Goal: Complete application form: Complete application form

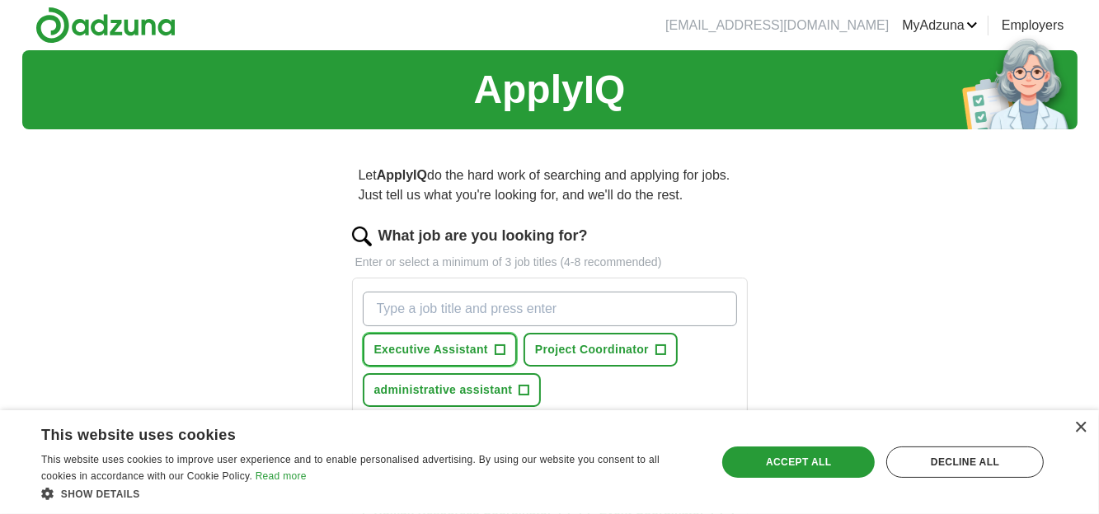
click at [509, 341] on button "Executive Assistant +" at bounding box center [440, 350] width 154 height 34
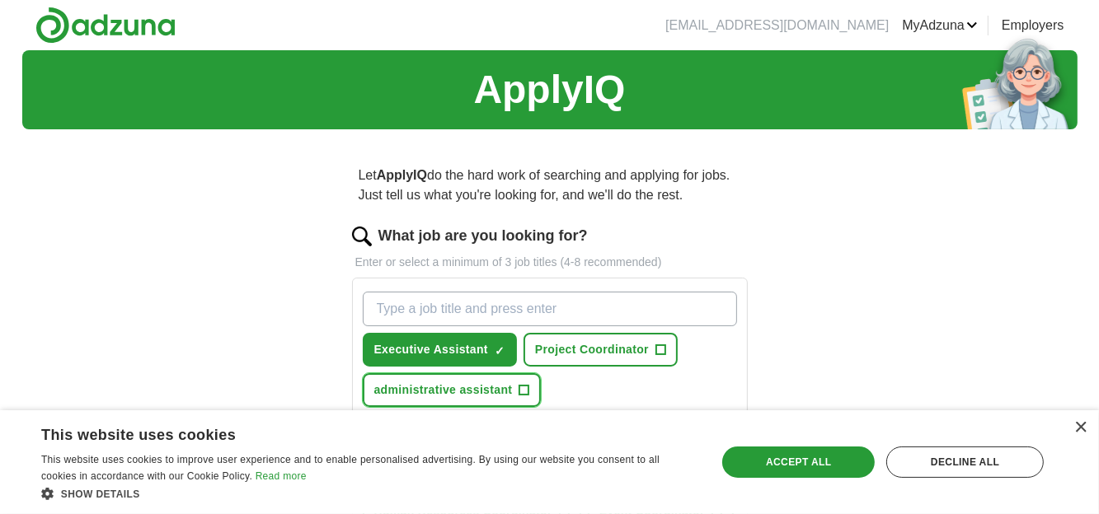
click at [525, 389] on span "+" at bounding box center [524, 390] width 10 height 13
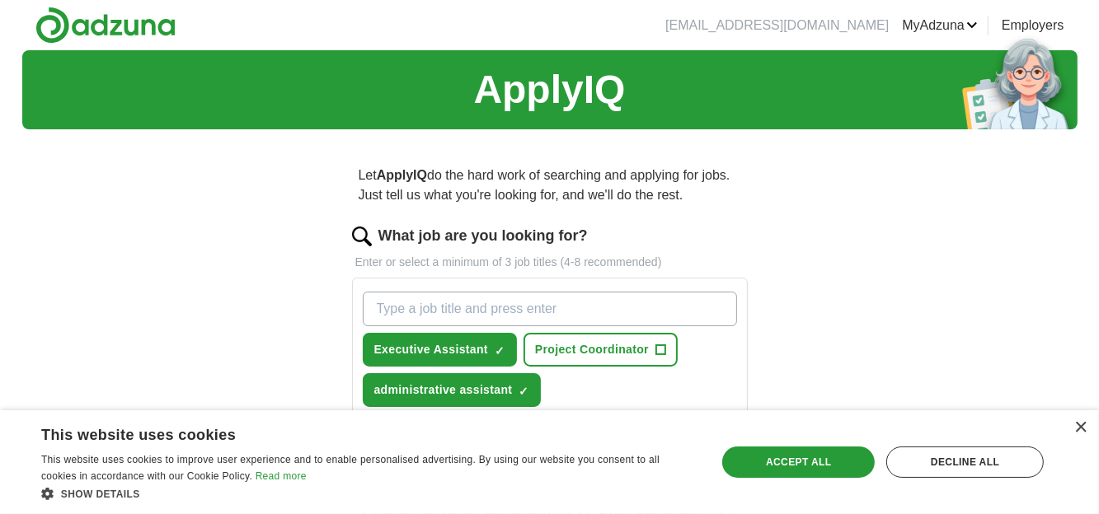
drag, startPoint x: 960, startPoint y: 461, endPoint x: 828, endPoint y: 377, distance: 156.6
click at [829, 410] on div "× This website uses cookies This website uses cookies to improve user experienc…" at bounding box center [549, 462] width 1099 height 104
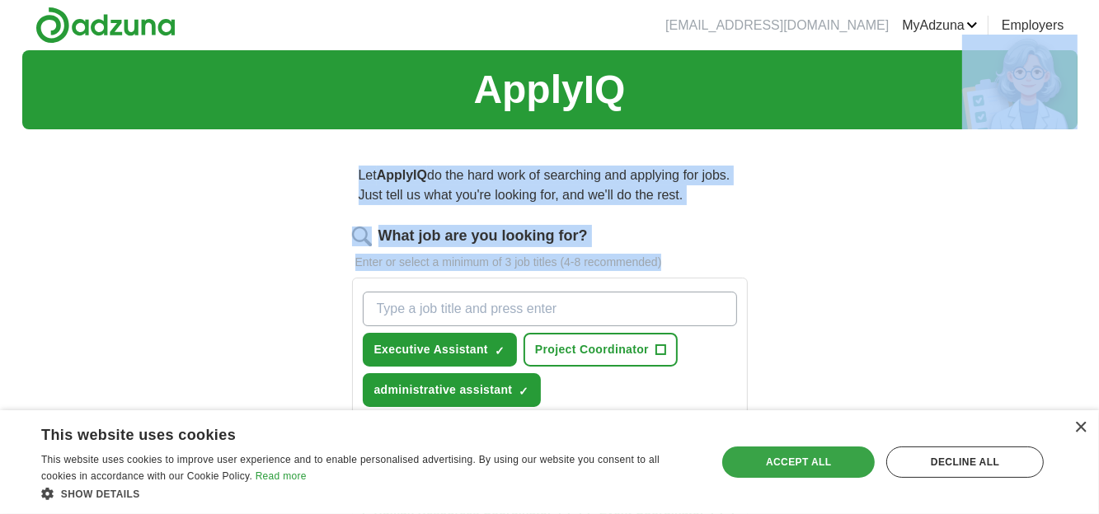
click at [815, 457] on div "Accept all" at bounding box center [798, 462] width 152 height 31
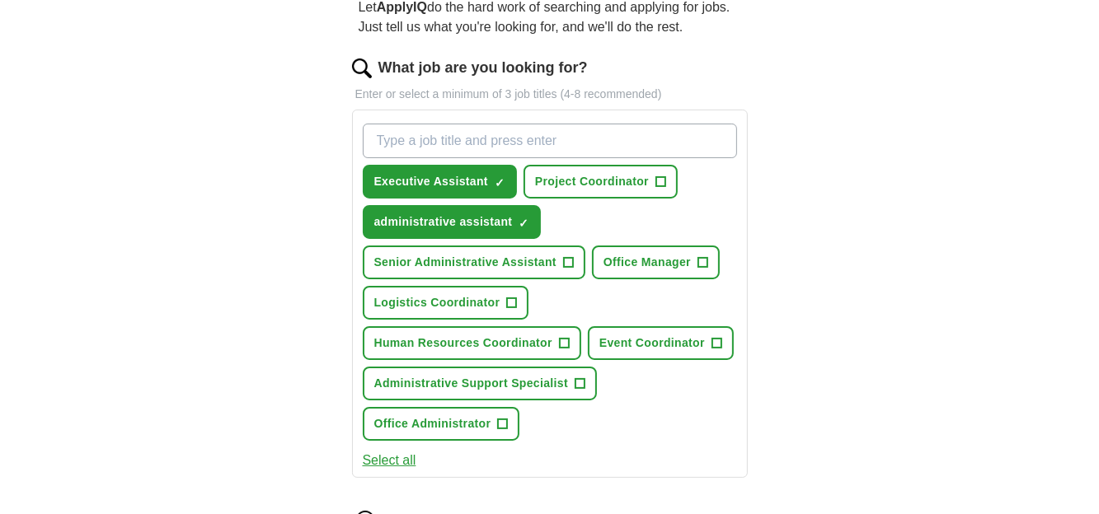
scroll to position [174, 0]
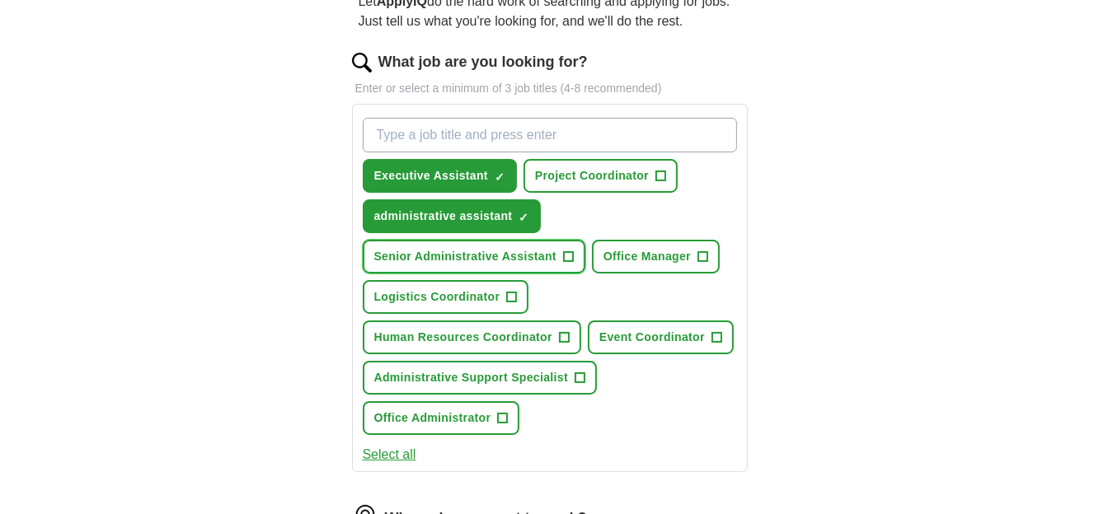
click at [543, 249] on span "Senior Administrative Assistant" at bounding box center [465, 256] width 182 height 17
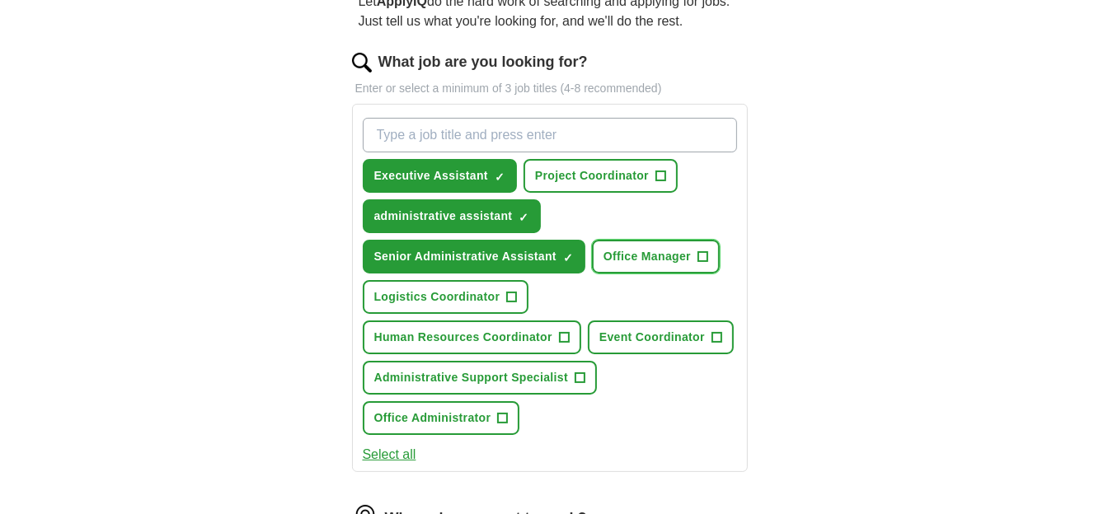
click at [703, 253] on span "+" at bounding box center [702, 257] width 10 height 13
click at [552, 342] on button "Human Resources Coordinator +" at bounding box center [472, 338] width 218 height 34
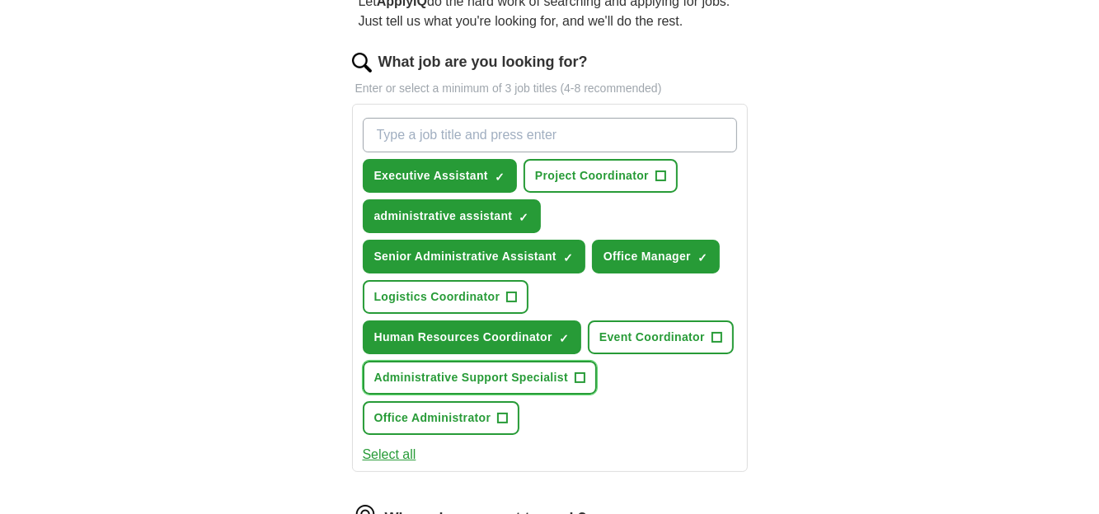
click at [572, 377] on button "Administrative Support Specialist +" at bounding box center [480, 378] width 235 height 34
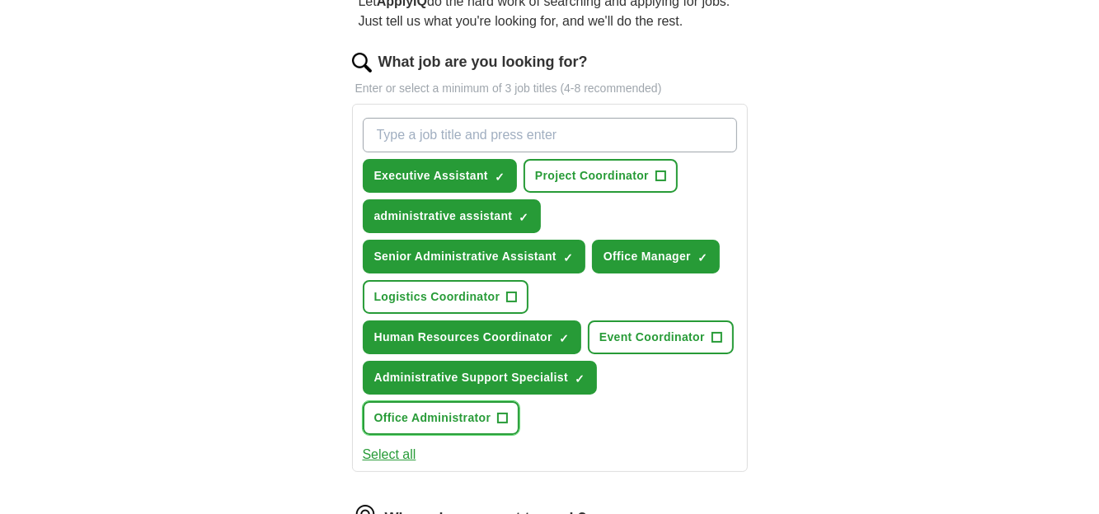
click at [473, 413] on span "Office Administrator" at bounding box center [432, 418] width 117 height 17
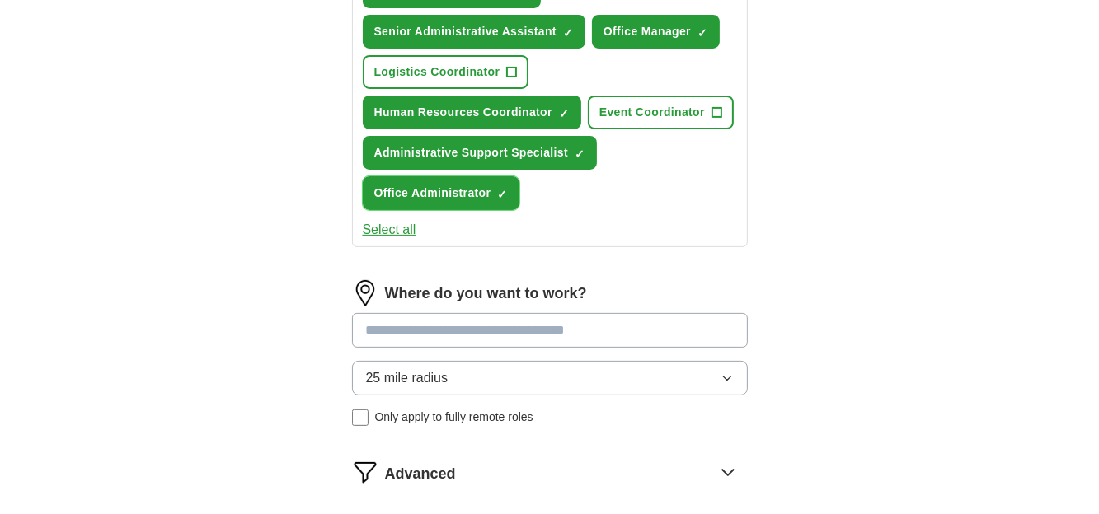
scroll to position [435, 0]
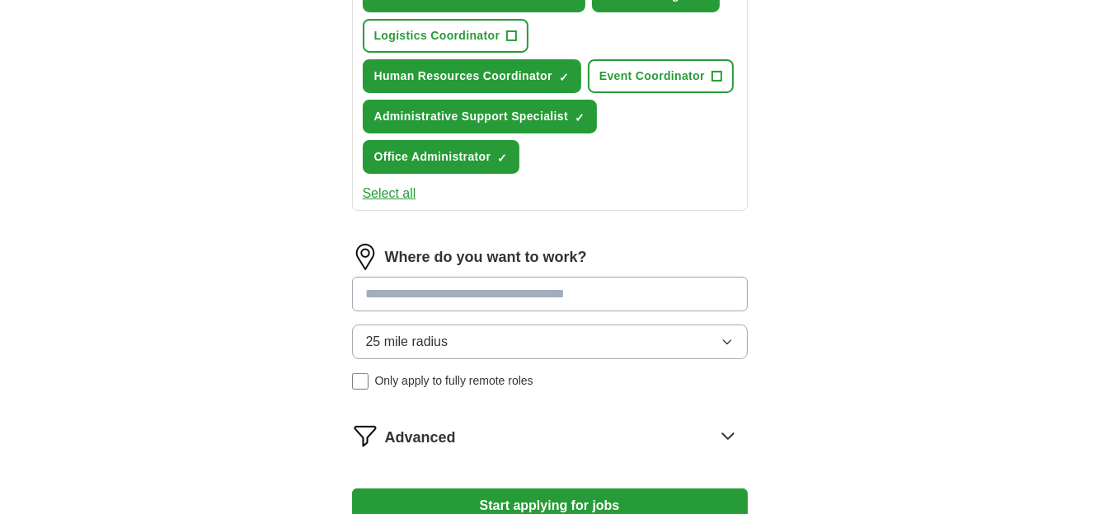
click at [451, 289] on input at bounding box center [550, 294] width 396 height 35
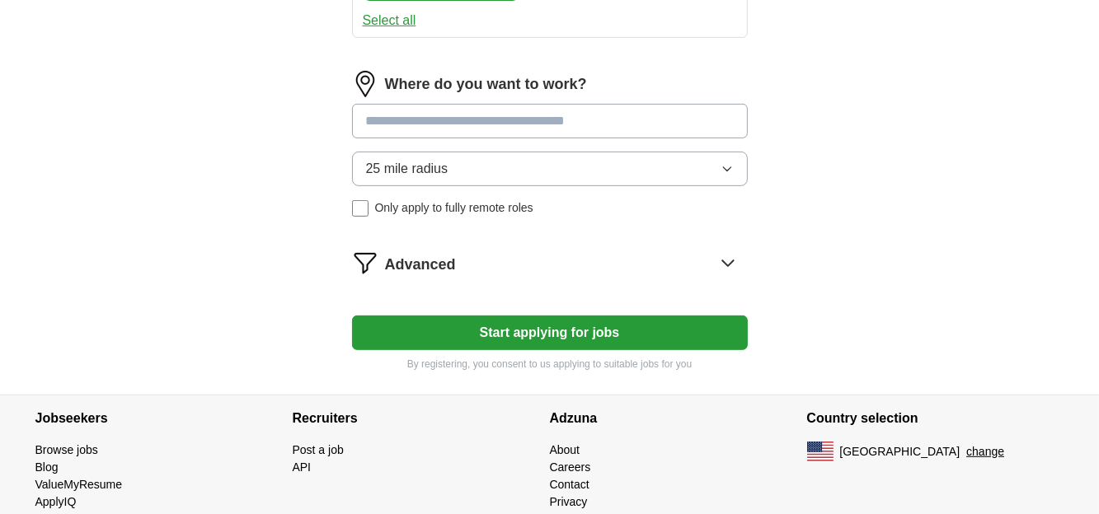
scroll to position [609, 0]
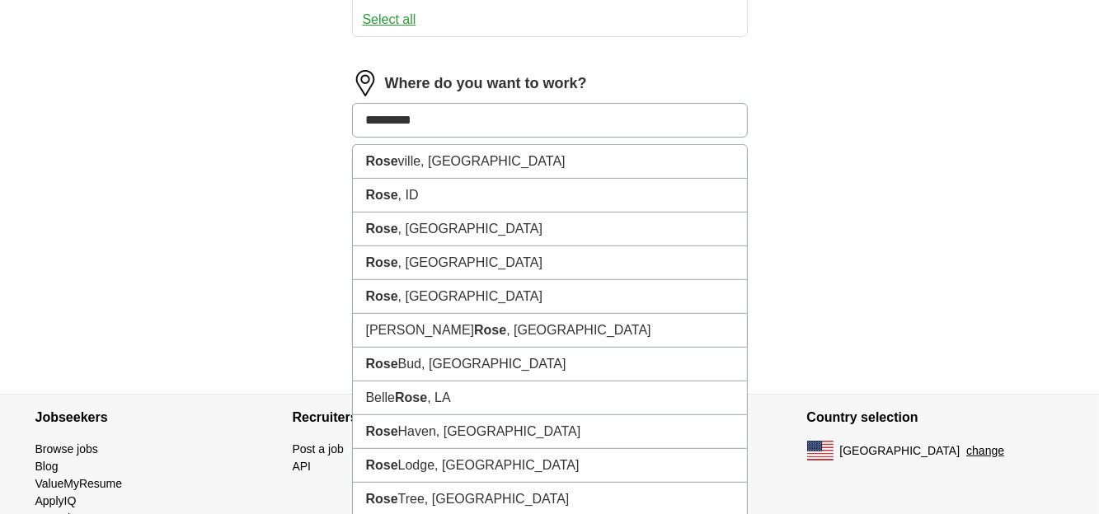
type input "**********"
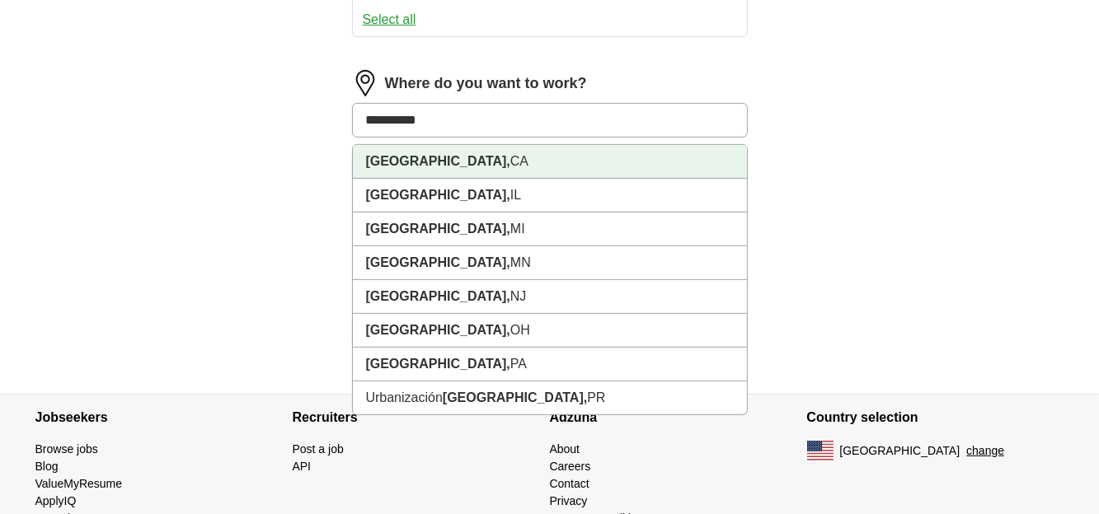
click at [423, 165] on li "[GEOGRAPHIC_DATA], [GEOGRAPHIC_DATA]" at bounding box center [550, 162] width 394 height 34
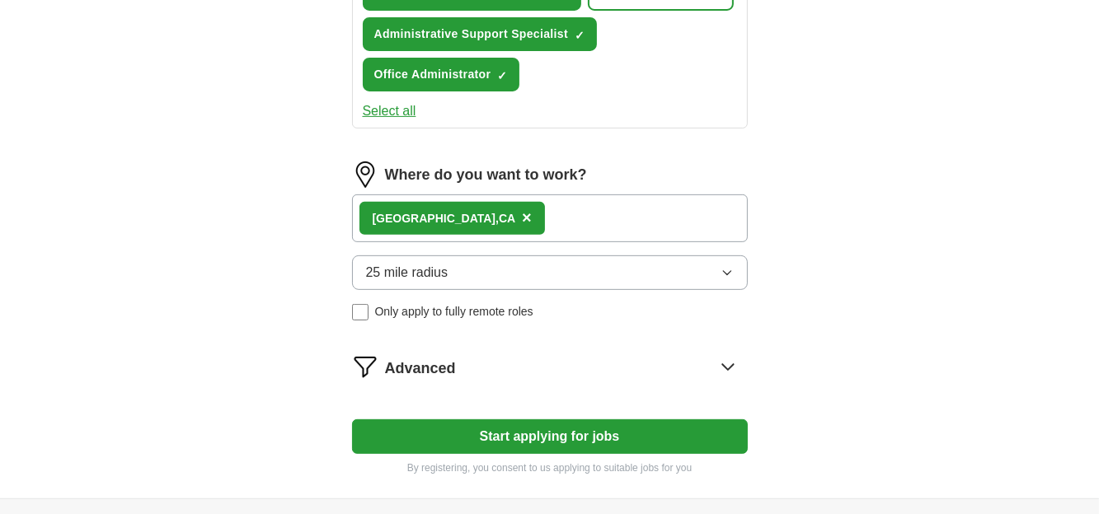
scroll to position [522, 0]
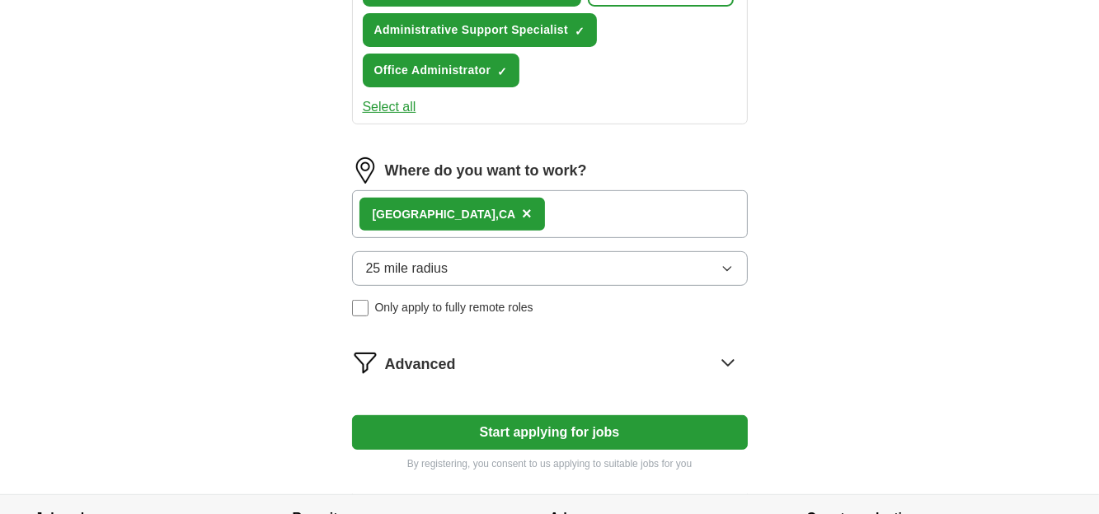
click at [556, 421] on button "Start applying for jobs" at bounding box center [550, 432] width 396 height 35
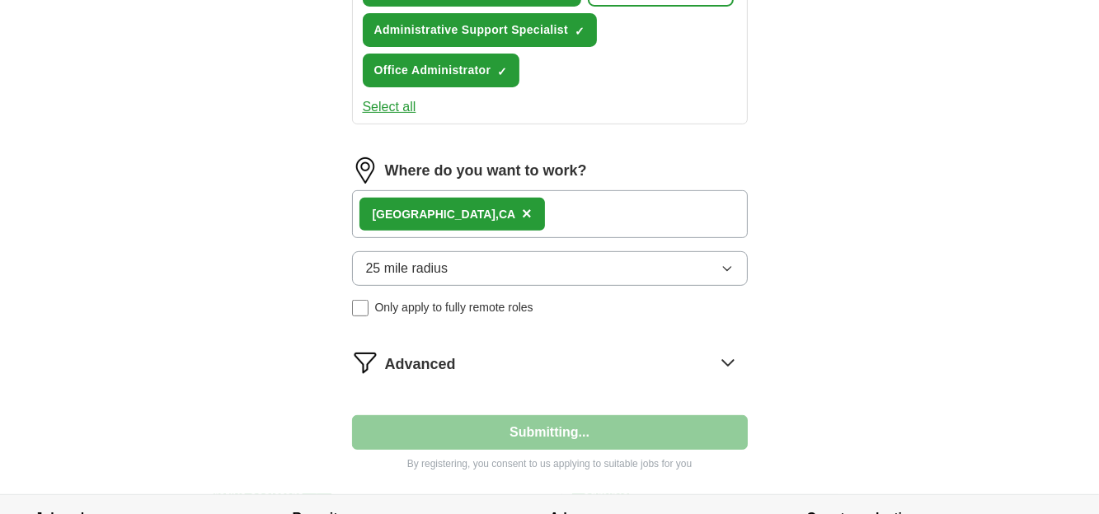
select select "**"
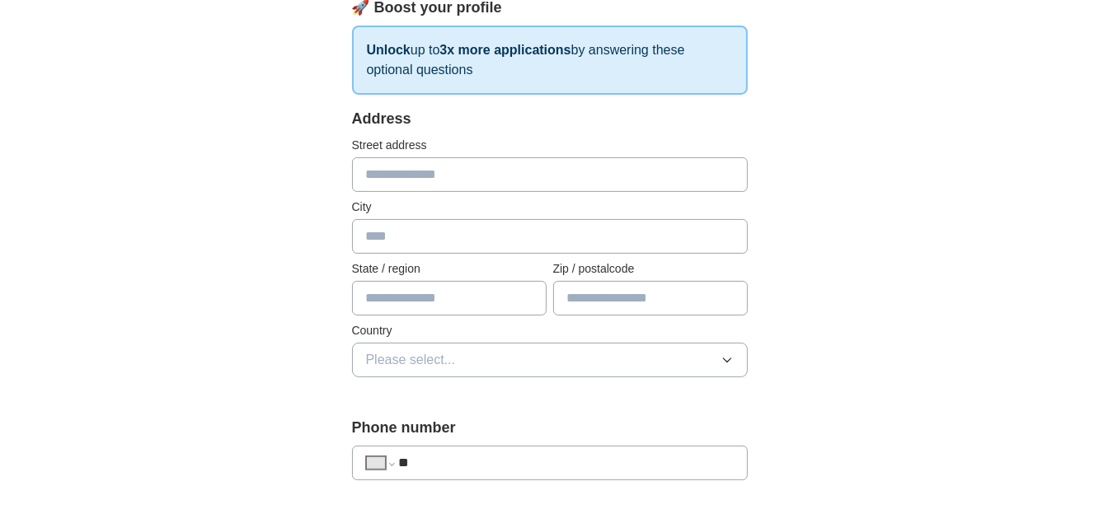
scroll to position [348, 0]
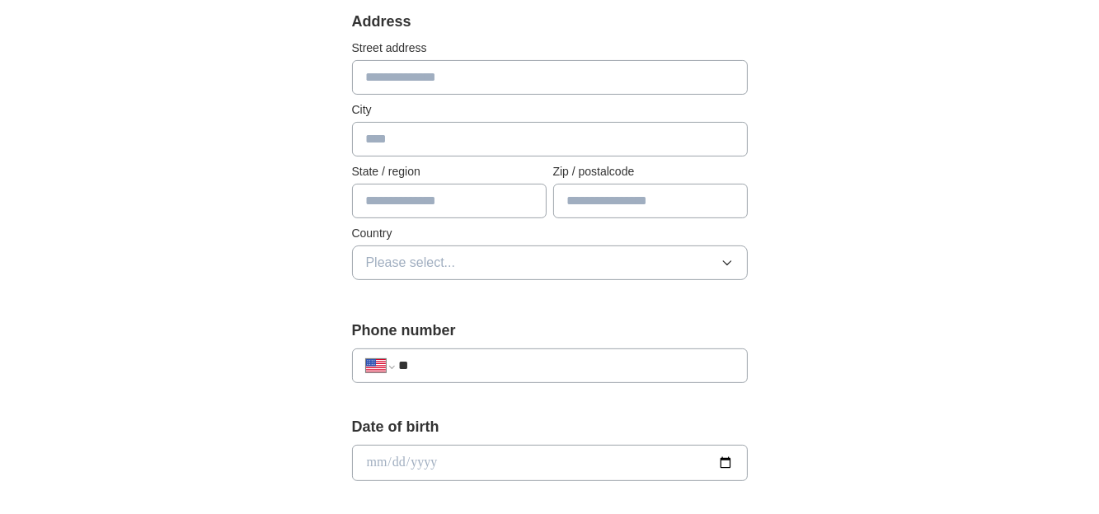
click at [513, 76] on input "text" at bounding box center [550, 77] width 396 height 35
type input "**********"
type input "**"
type input "*****"
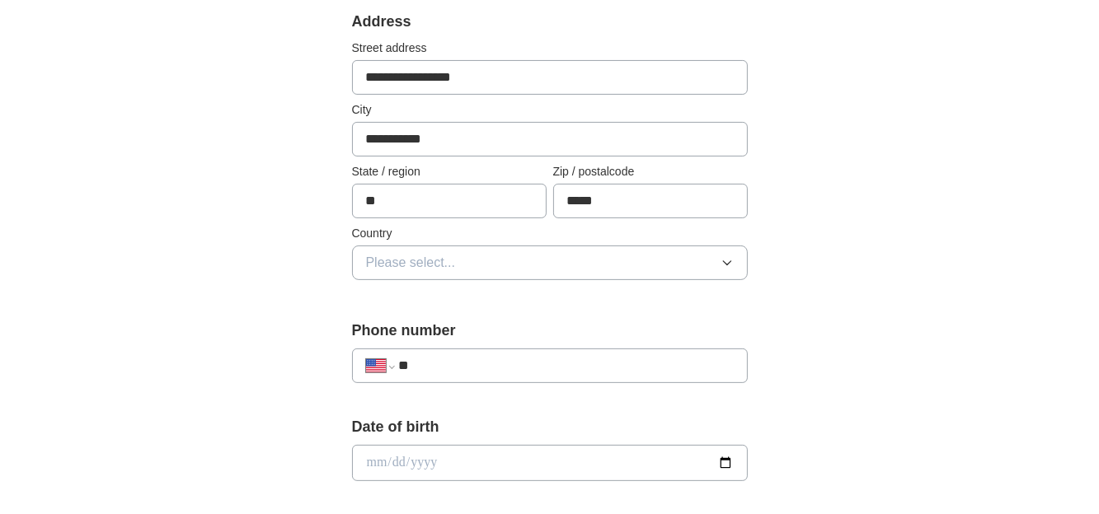
click at [461, 241] on div "Country Please select..." at bounding box center [550, 252] width 396 height 55
click at [468, 248] on button "Please select..." at bounding box center [550, 263] width 396 height 35
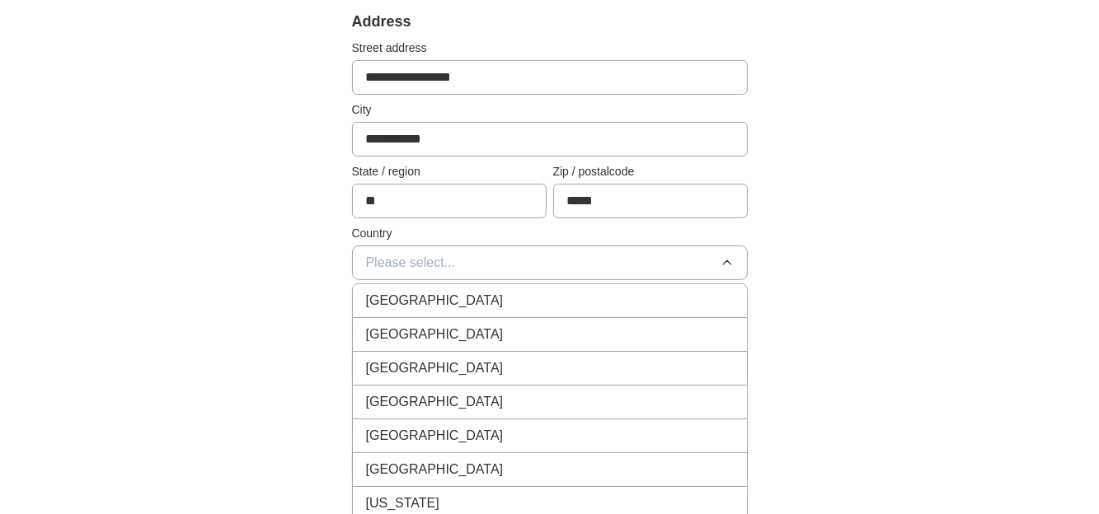
click at [467, 325] on div "[GEOGRAPHIC_DATA]" at bounding box center [550, 335] width 368 height 20
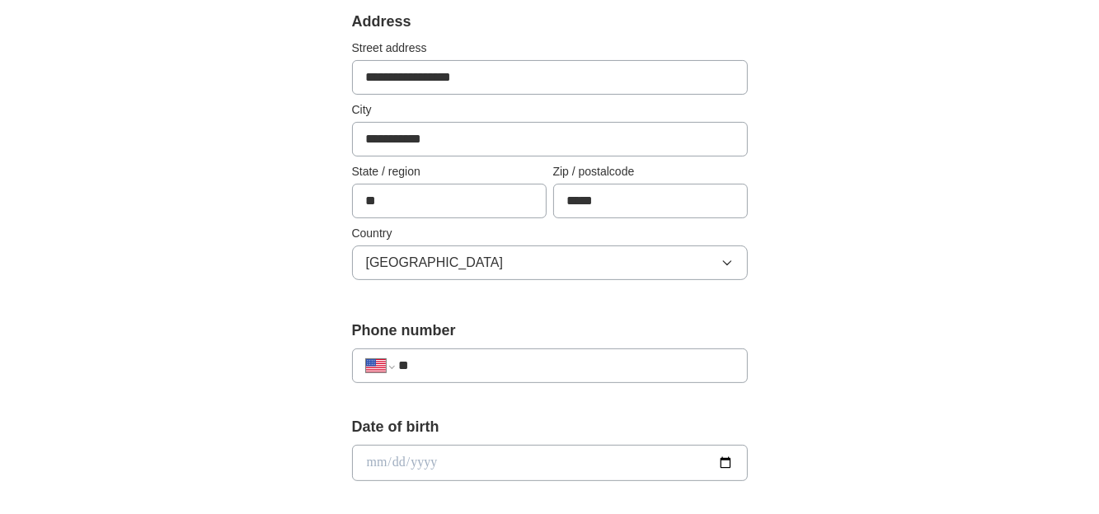
click at [479, 360] on input "**" at bounding box center [565, 366] width 335 height 20
type input "**********"
click at [626, 463] on input "date" at bounding box center [550, 463] width 396 height 36
type input "**********"
click at [851, 422] on div "**********" at bounding box center [549, 452] width 1055 height 1501
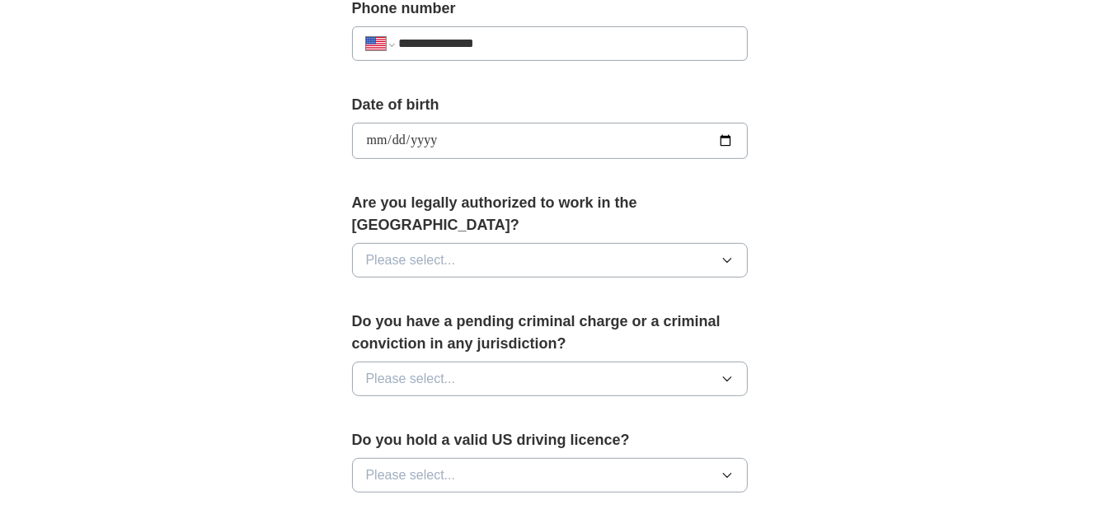
scroll to position [696, 0]
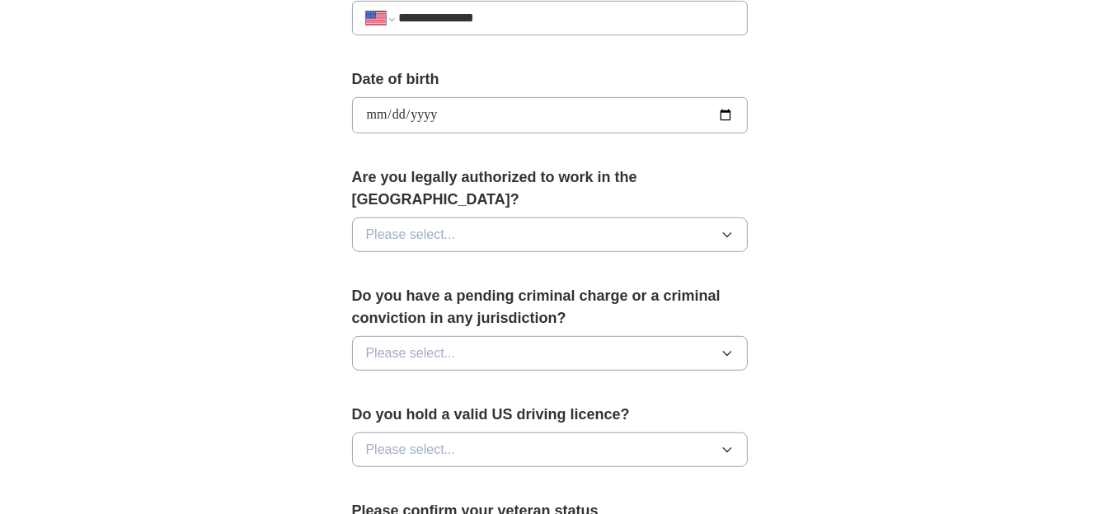
click at [516, 185] on div "Are you legally authorized to work in the [GEOGRAPHIC_DATA]? Please select..." at bounding box center [550, 215] width 396 height 99
click at [518, 218] on button "Please select..." at bounding box center [550, 235] width 396 height 35
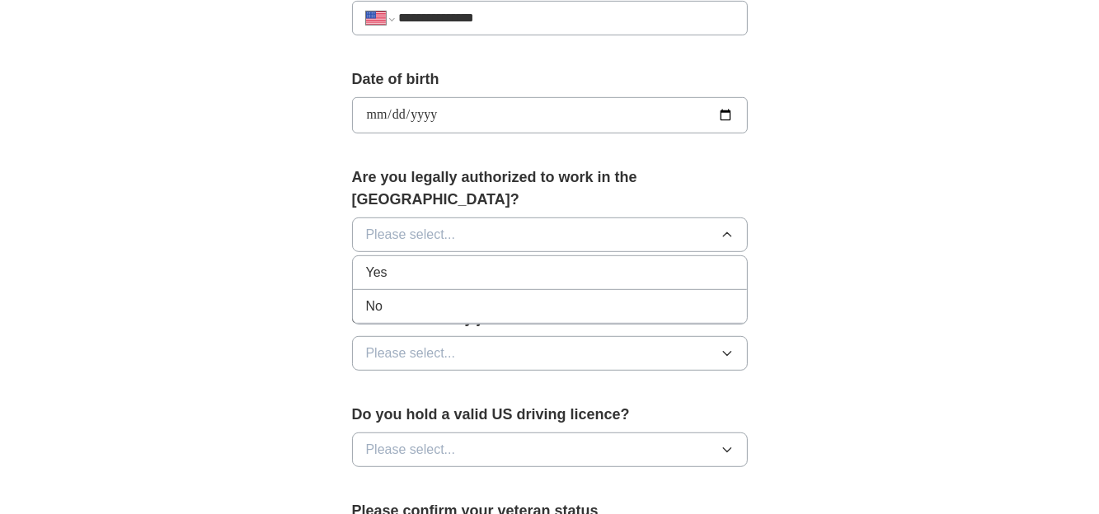
click at [378, 256] on li "Yes" at bounding box center [550, 273] width 394 height 34
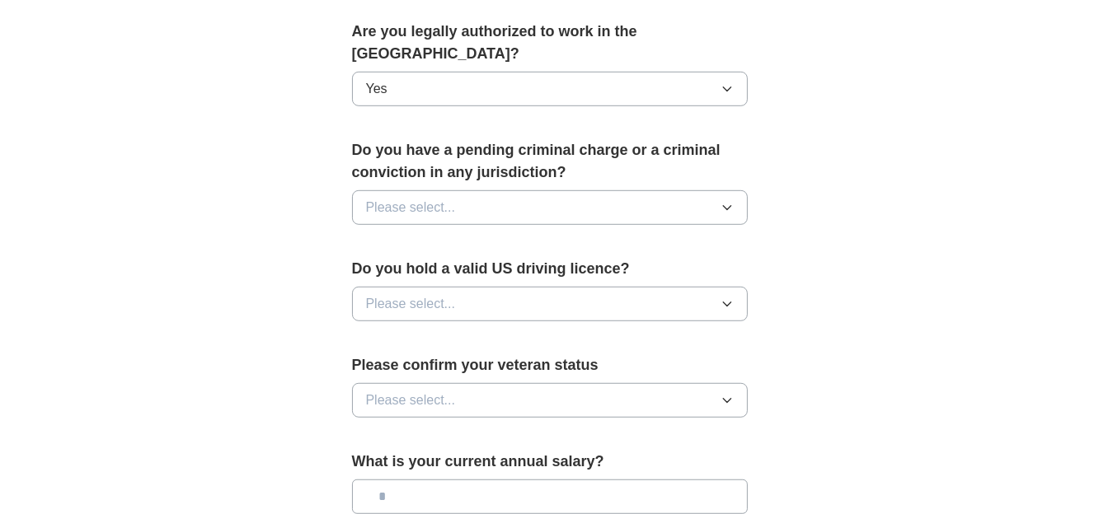
scroll to position [870, 0]
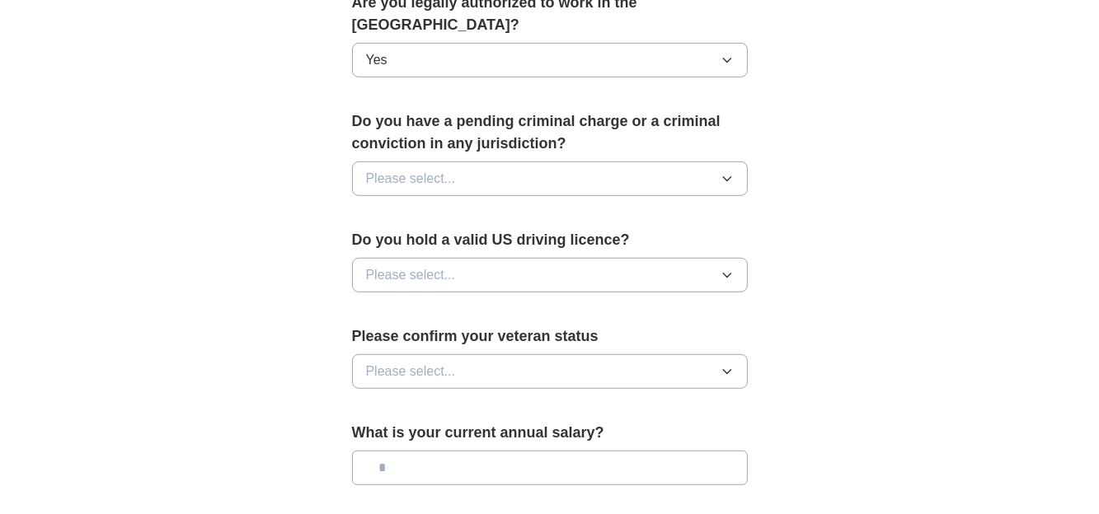
click at [401, 169] on span "Please select..." at bounding box center [411, 179] width 90 height 20
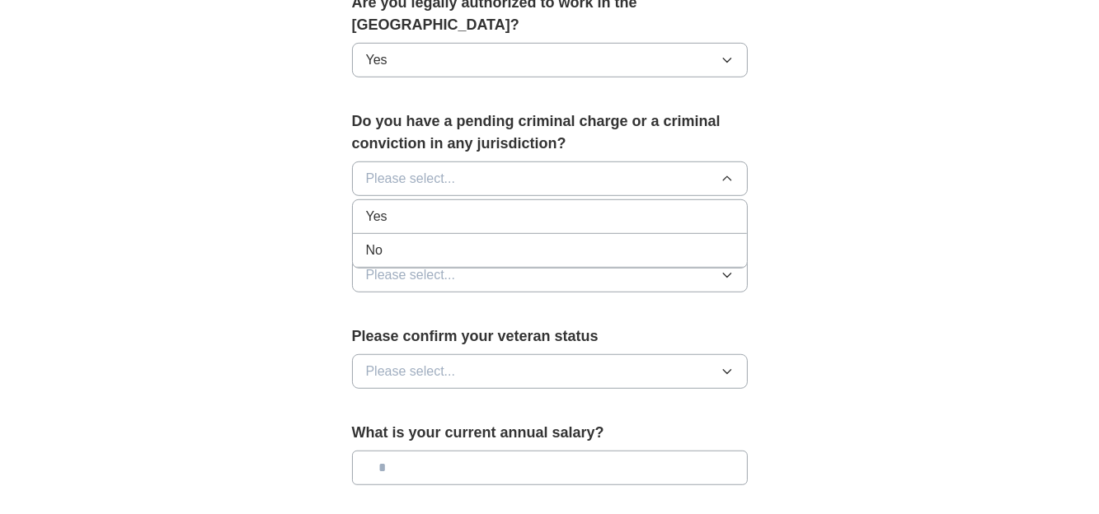
click at [410, 241] on div "No" at bounding box center [550, 251] width 368 height 20
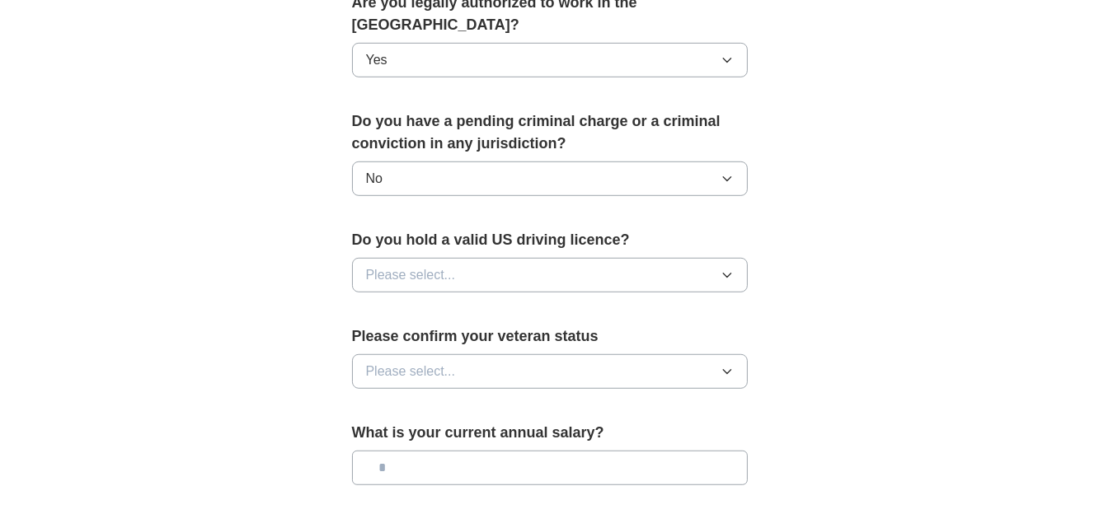
click at [413, 265] on span "Please select..." at bounding box center [411, 275] width 90 height 20
click at [406, 303] on div "Yes" at bounding box center [550, 313] width 368 height 20
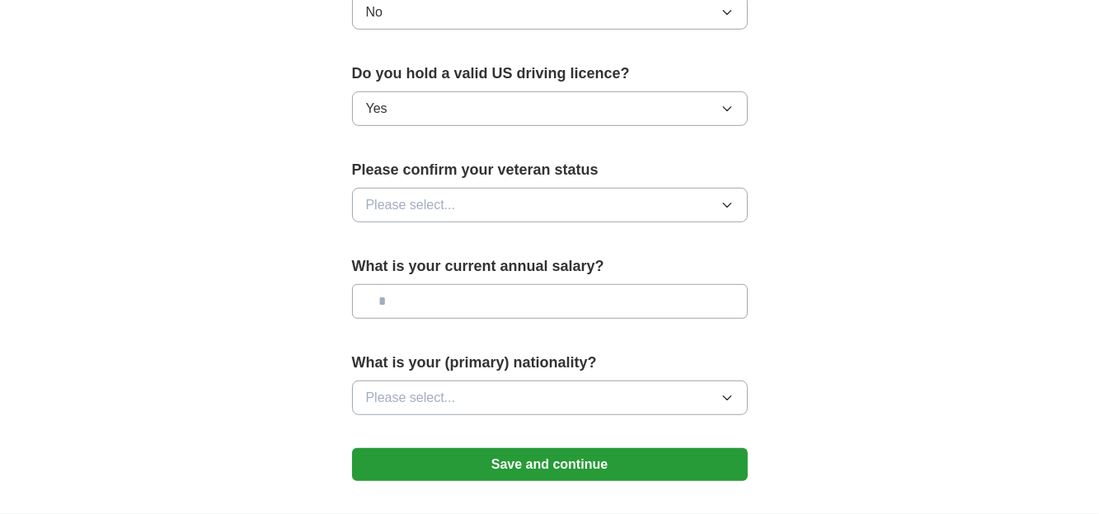
scroll to position [1044, 0]
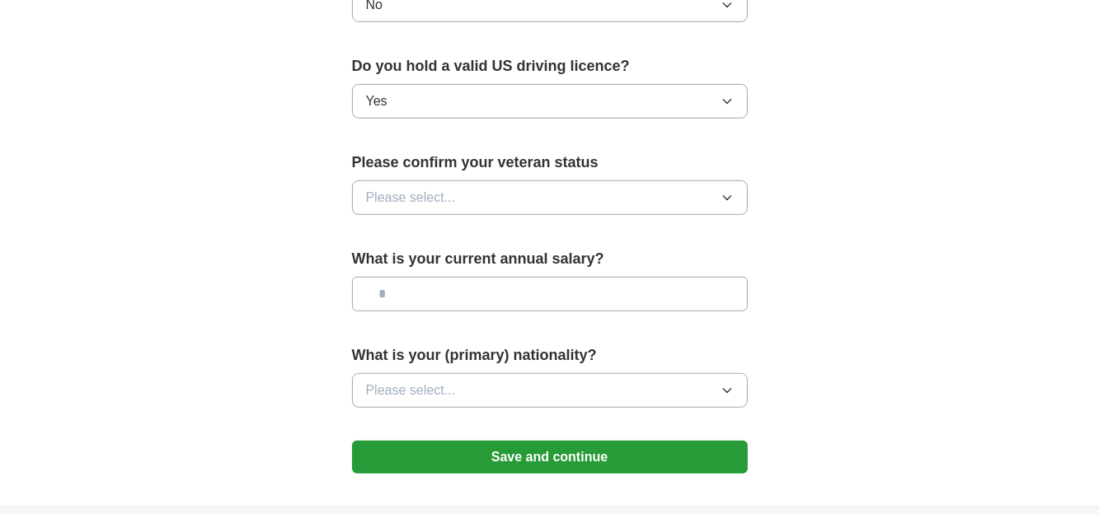
click at [411, 188] on span "Please select..." at bounding box center [411, 198] width 90 height 20
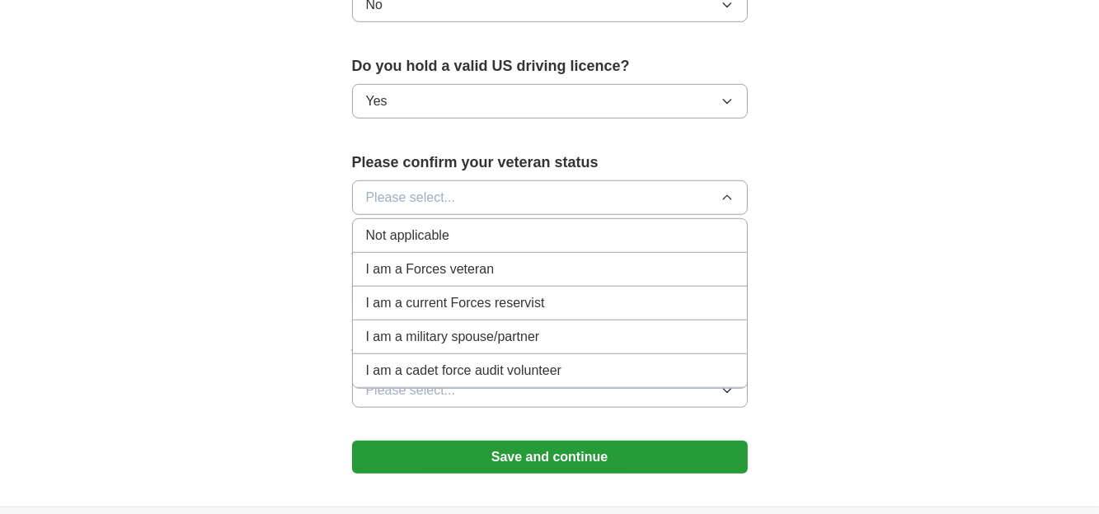
click at [396, 219] on li "Not applicable" at bounding box center [550, 236] width 394 height 34
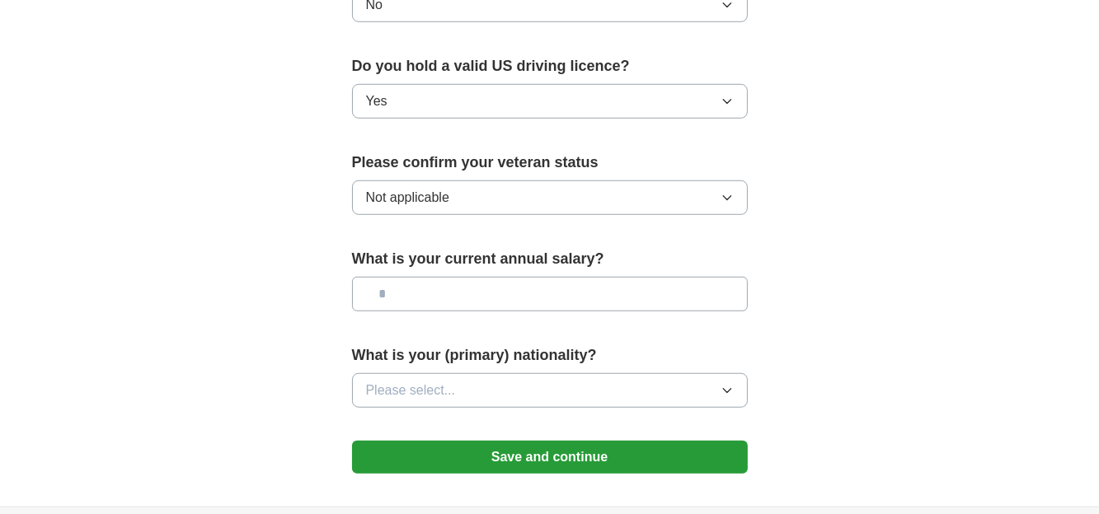
click at [420, 277] on input "text" at bounding box center [550, 294] width 396 height 35
type input "*******"
click at [686, 373] on button "Please select..." at bounding box center [550, 390] width 396 height 35
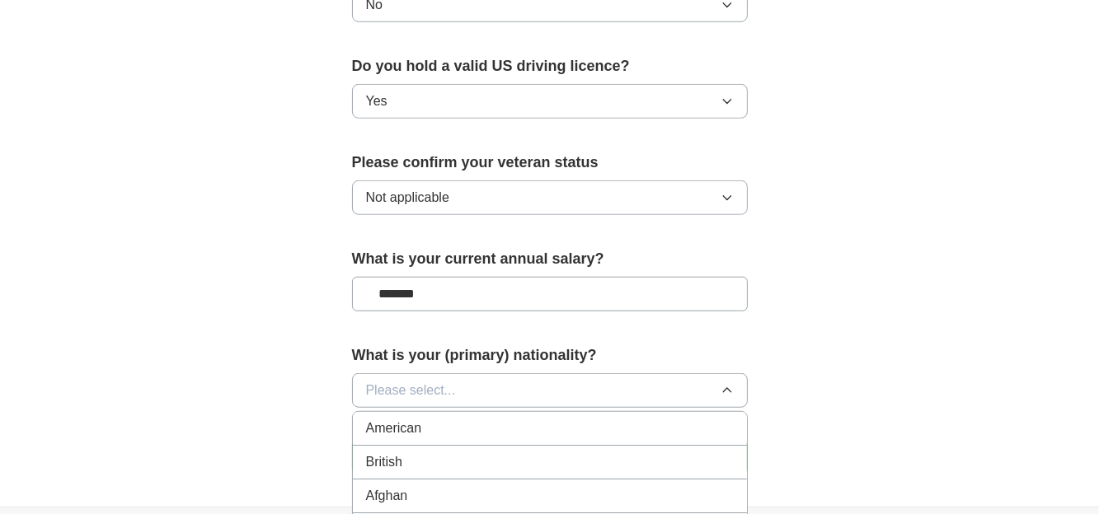
click at [450, 419] on div "American" at bounding box center [550, 429] width 368 height 20
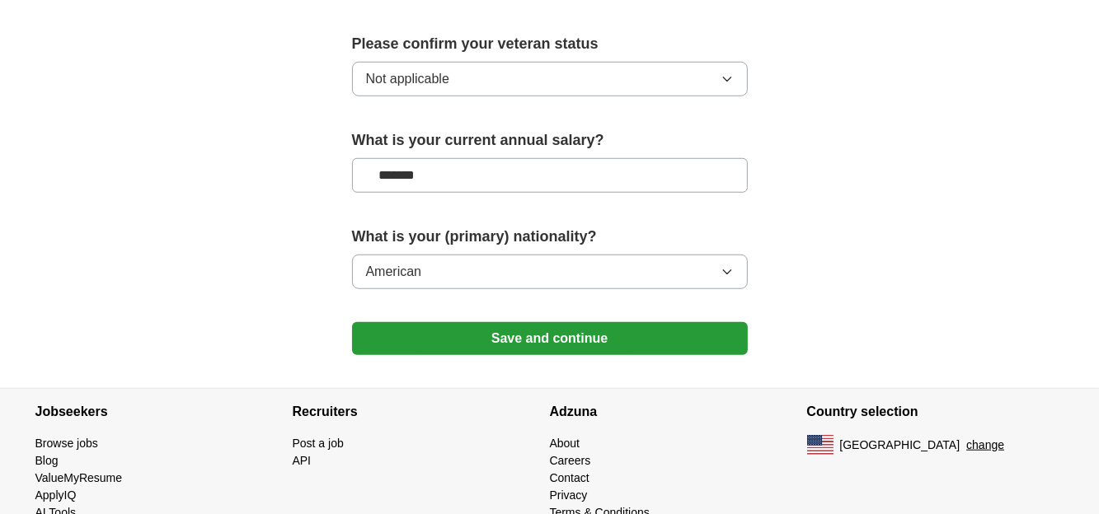
scroll to position [1170, 0]
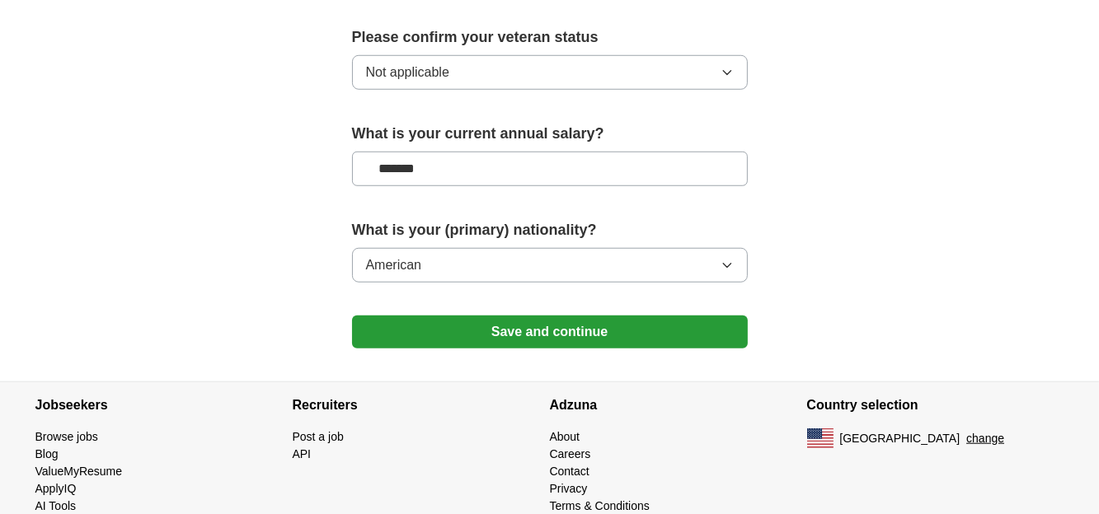
click at [460, 316] on button "Save and continue" at bounding box center [550, 332] width 396 height 33
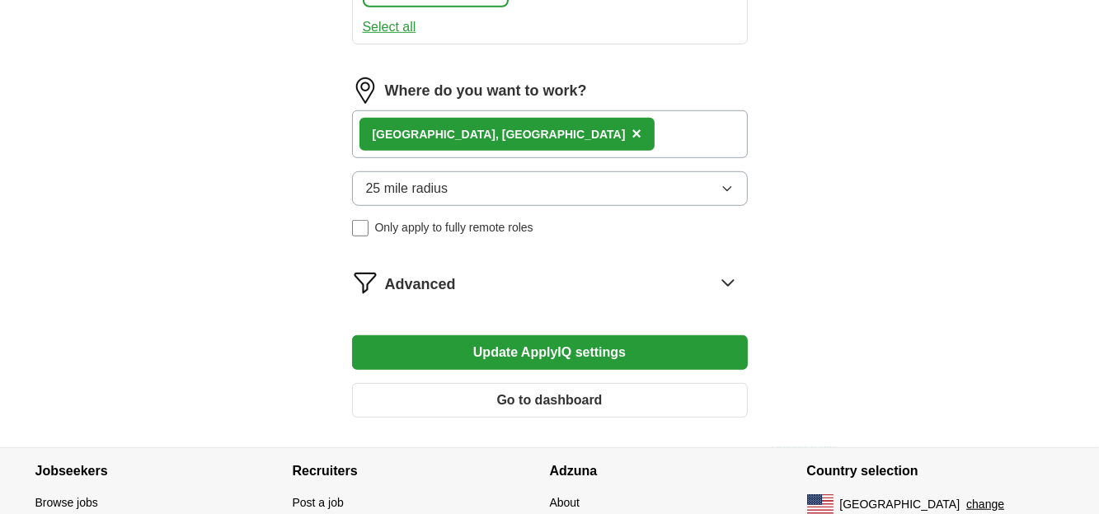
scroll to position [957, 0]
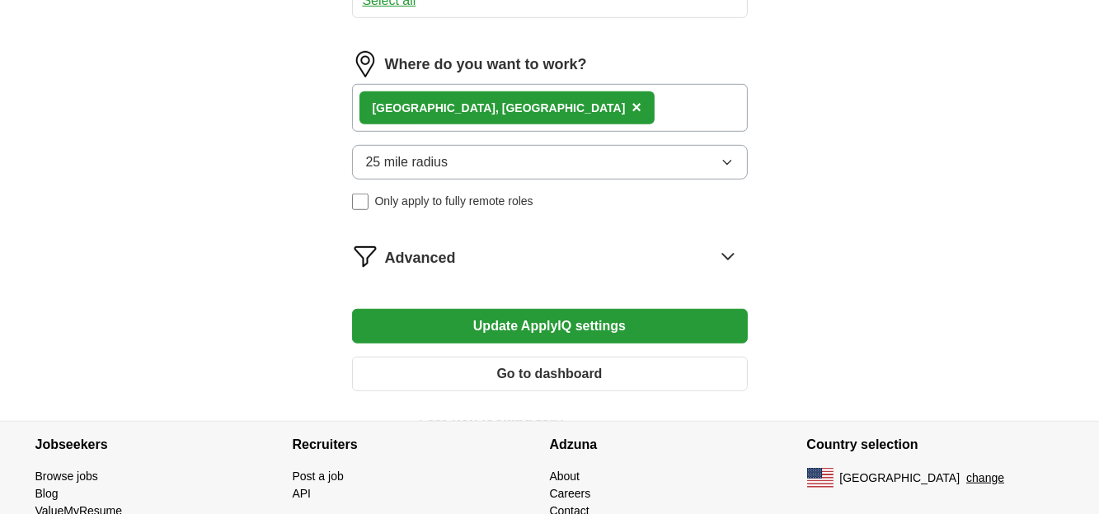
click at [730, 246] on icon at bounding box center [728, 256] width 26 height 26
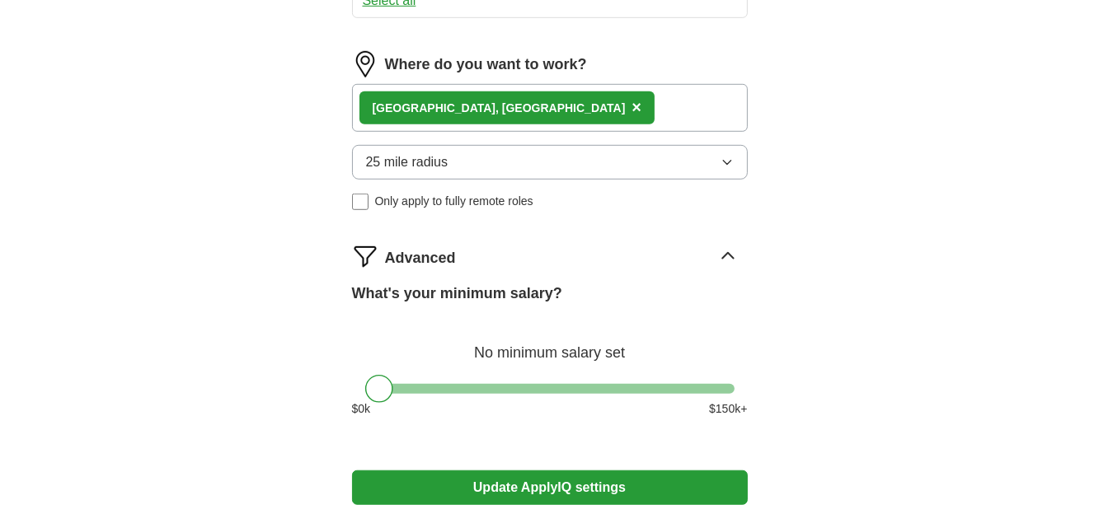
click at [631, 373] on div "What's your minimum salary? No minimum salary set $ 0 k $ 150 k+" at bounding box center [550, 357] width 396 height 148
drag, startPoint x: 382, startPoint y: 371, endPoint x: 474, endPoint y: 376, distance: 92.4
click at [474, 376] on div at bounding box center [472, 389] width 28 height 28
click at [534, 474] on button "Update ApplyIQ settings" at bounding box center [550, 488] width 396 height 35
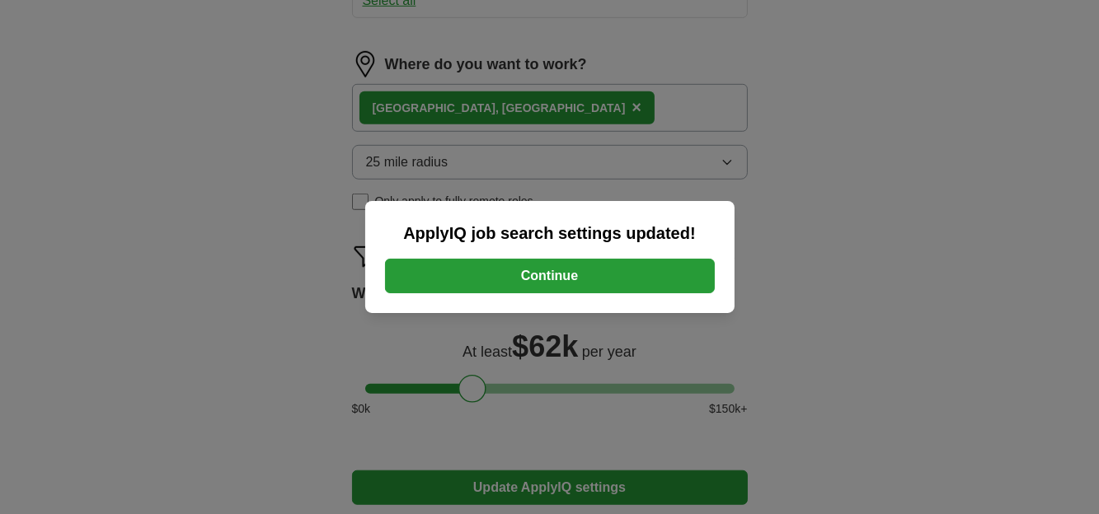
click at [508, 265] on button "Continue" at bounding box center [550, 276] width 330 height 35
